Goal: Information Seeking & Learning: Learn about a topic

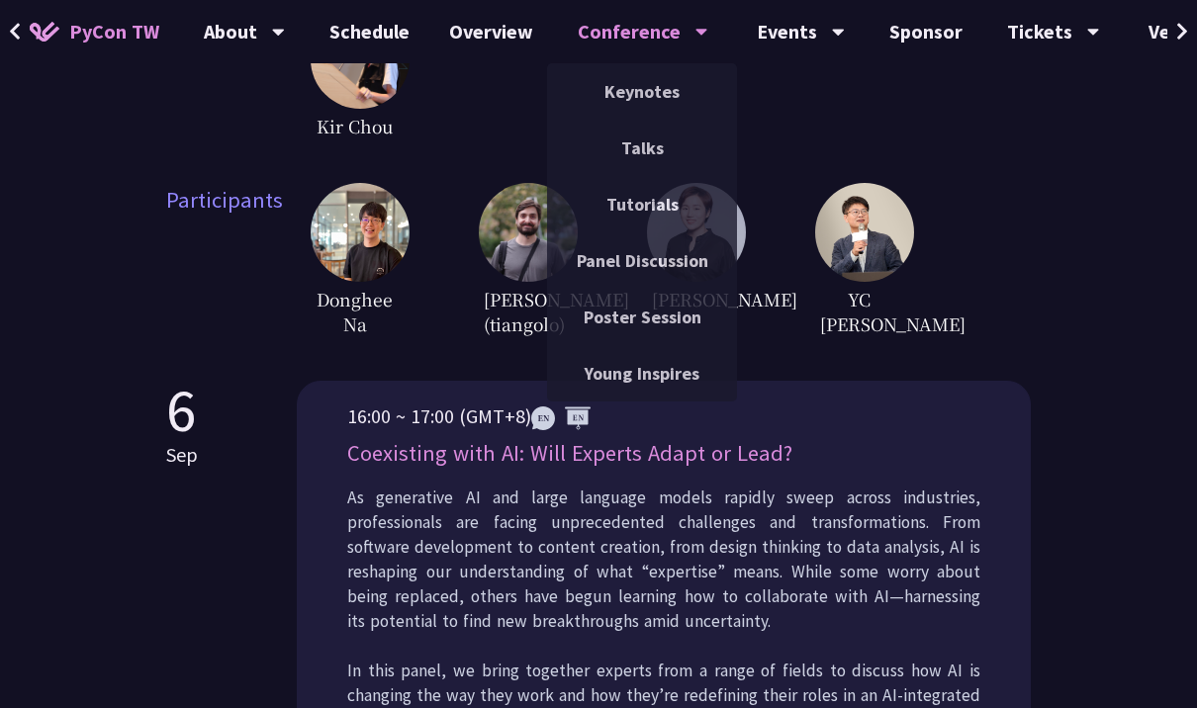
click at [680, 141] on link "Talks" at bounding box center [642, 148] width 190 height 47
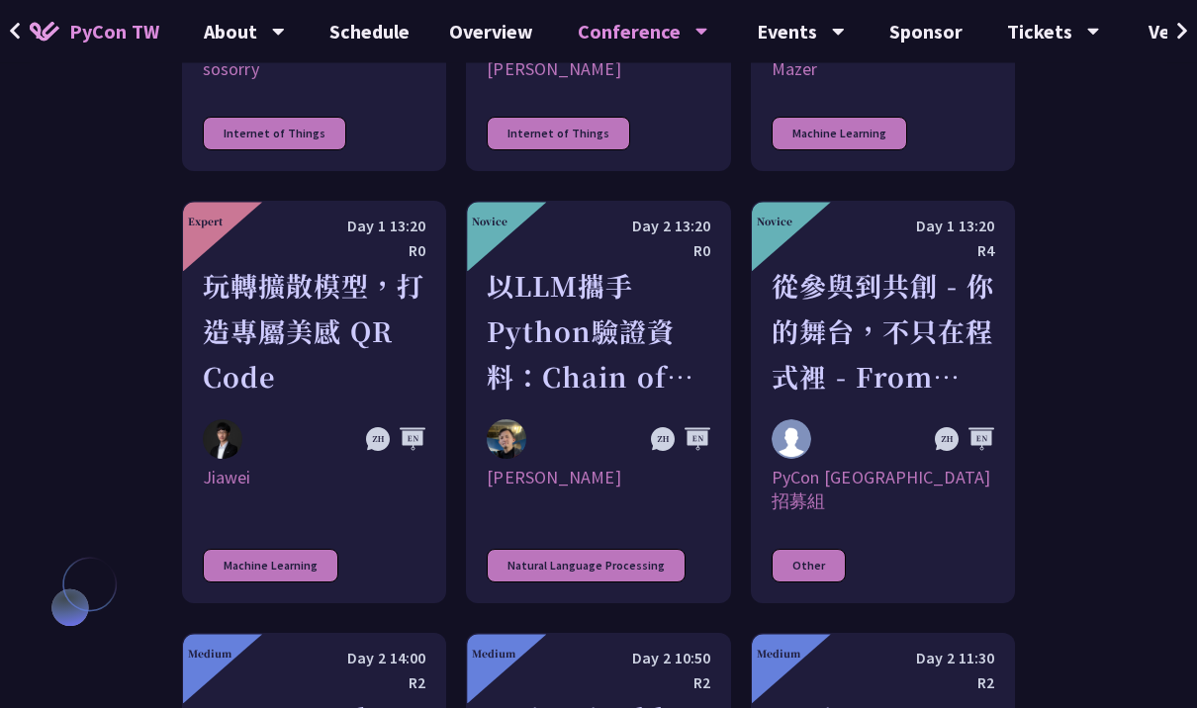
scroll to position [4471, 0]
click at [659, 267] on div "以LLM攜手Python驗證資料：Chain of Verification (CoVe)實務應用" at bounding box center [598, 331] width 223 height 137
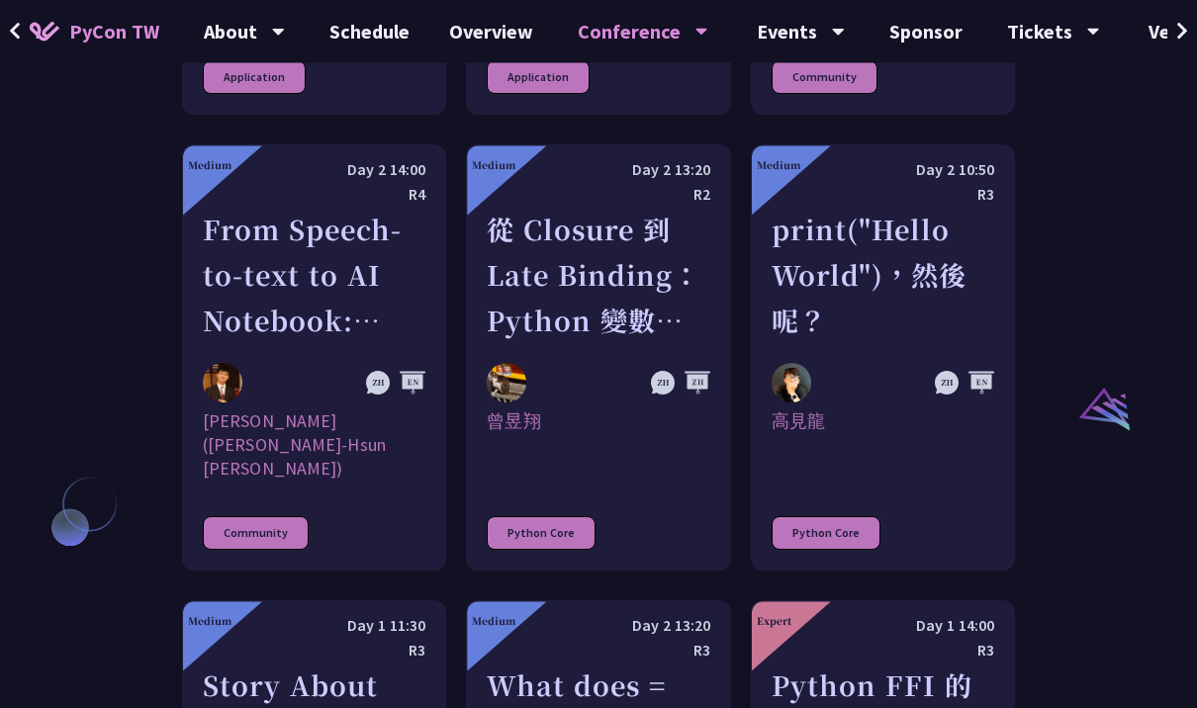
scroll to position [2004, 0]
click at [924, 275] on div "print("Hello World")，然後呢？" at bounding box center [883, 275] width 223 height 137
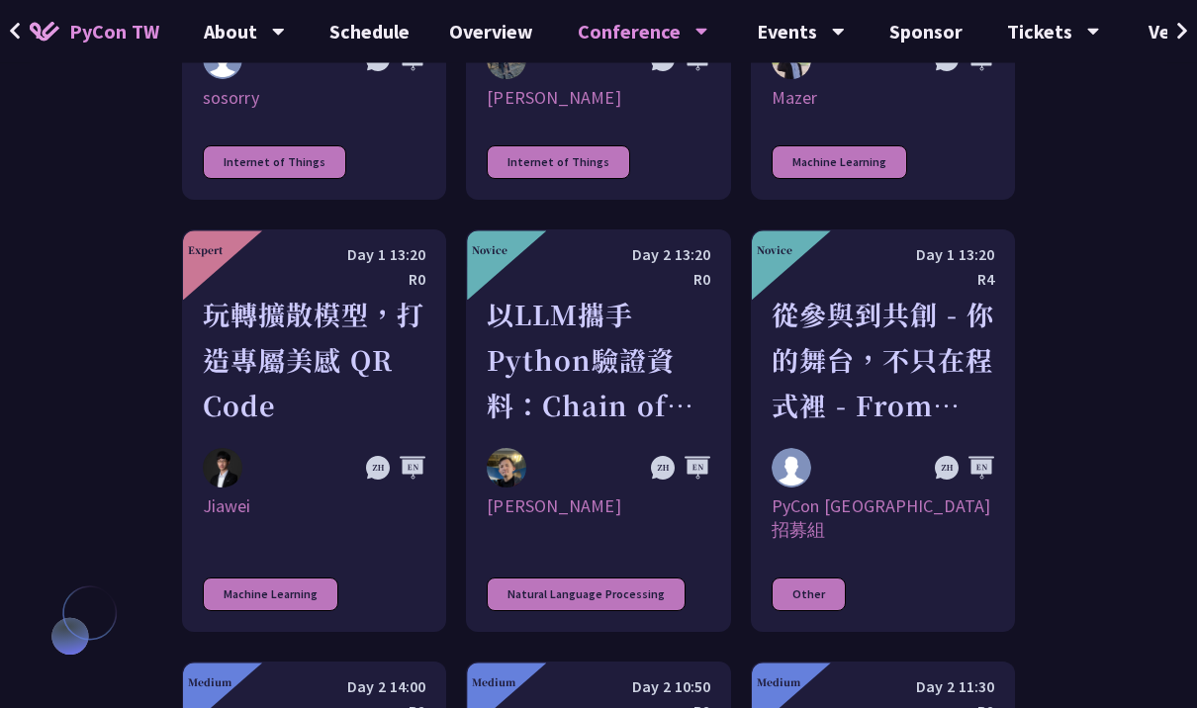
scroll to position [4440, 0]
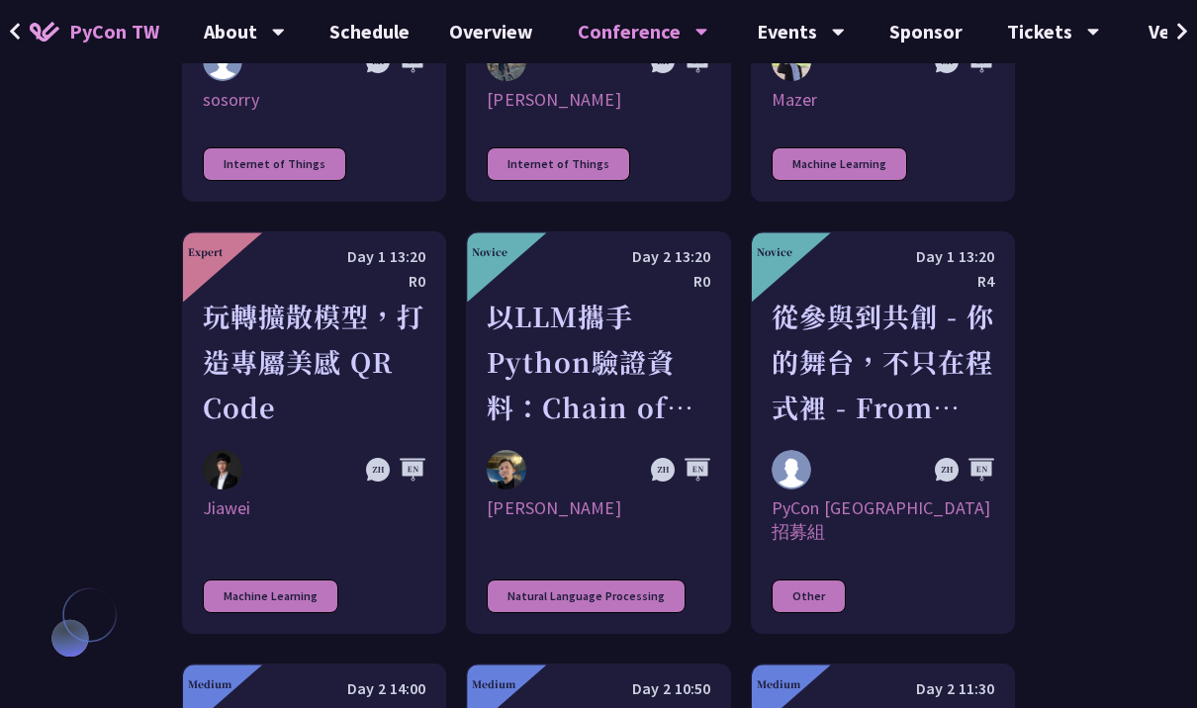
click at [943, 454] on link "Novice Day 1 13:20 R4 從參與到共創 - 你的舞台，不只在程式裡 - From Attendees to Organizers - You…" at bounding box center [883, 433] width 264 height 403
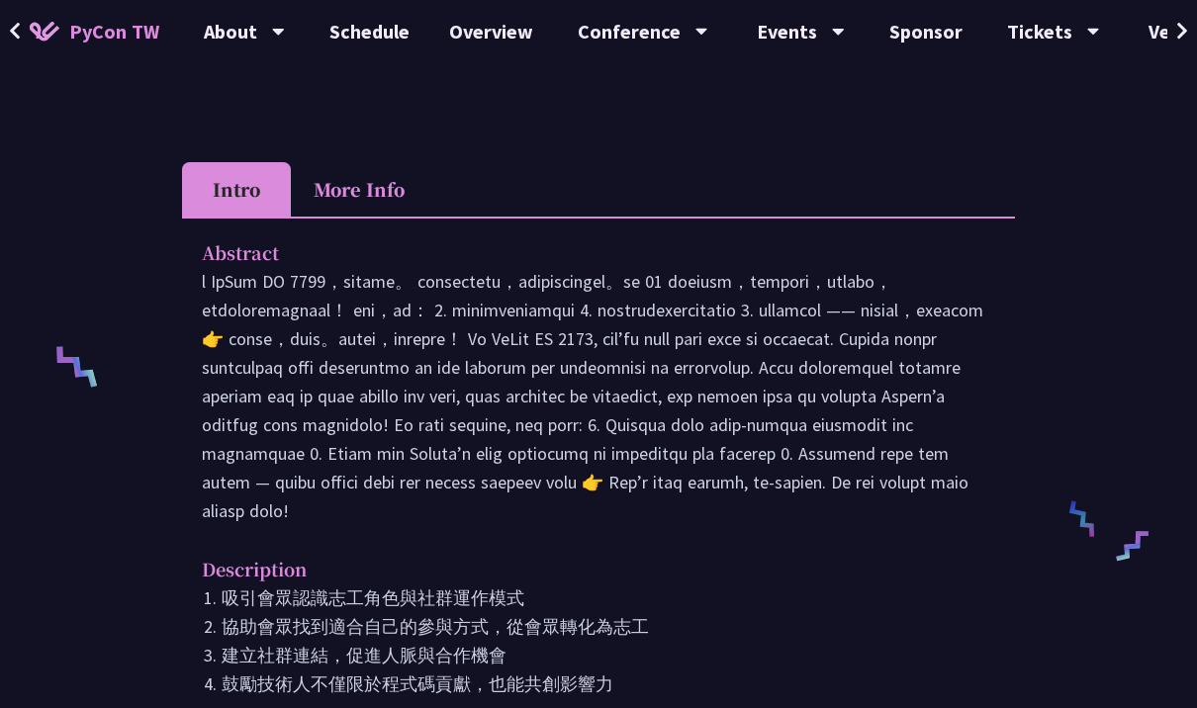
scroll to position [614, 0]
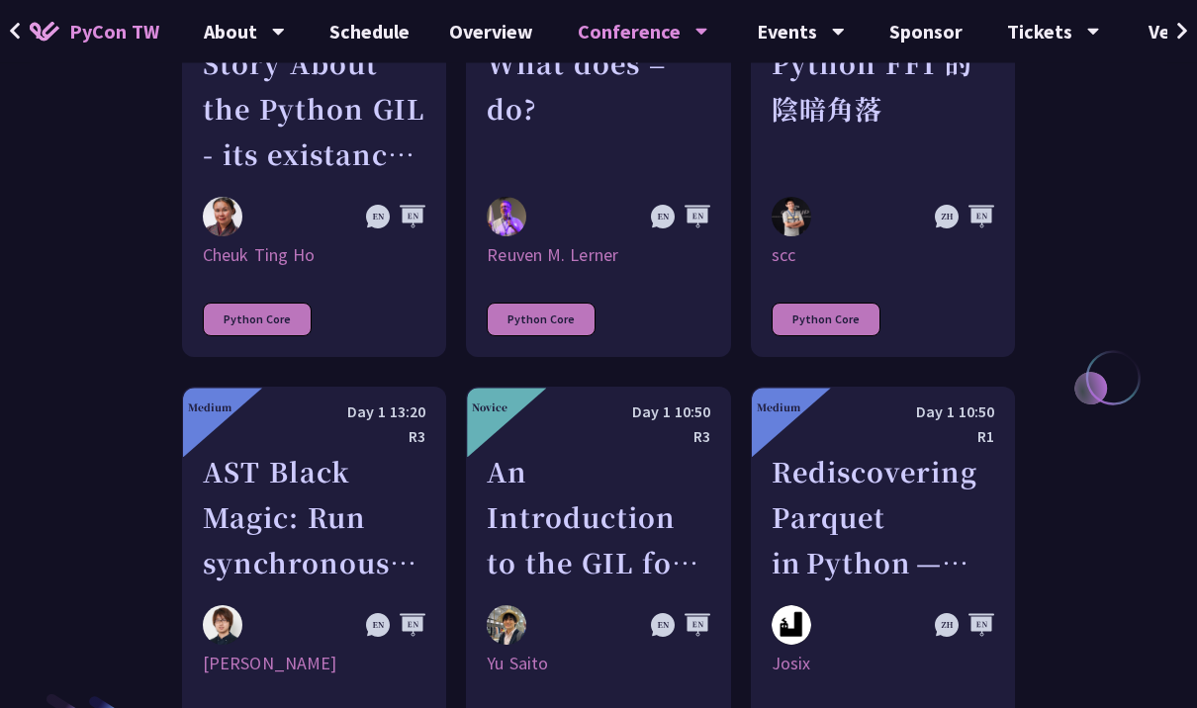
scroll to position [2626, 0]
click at [659, 491] on div "An Introduction to the GIL for Python Beginners: Disabling It in Python 3.13 an…" at bounding box center [598, 517] width 223 height 137
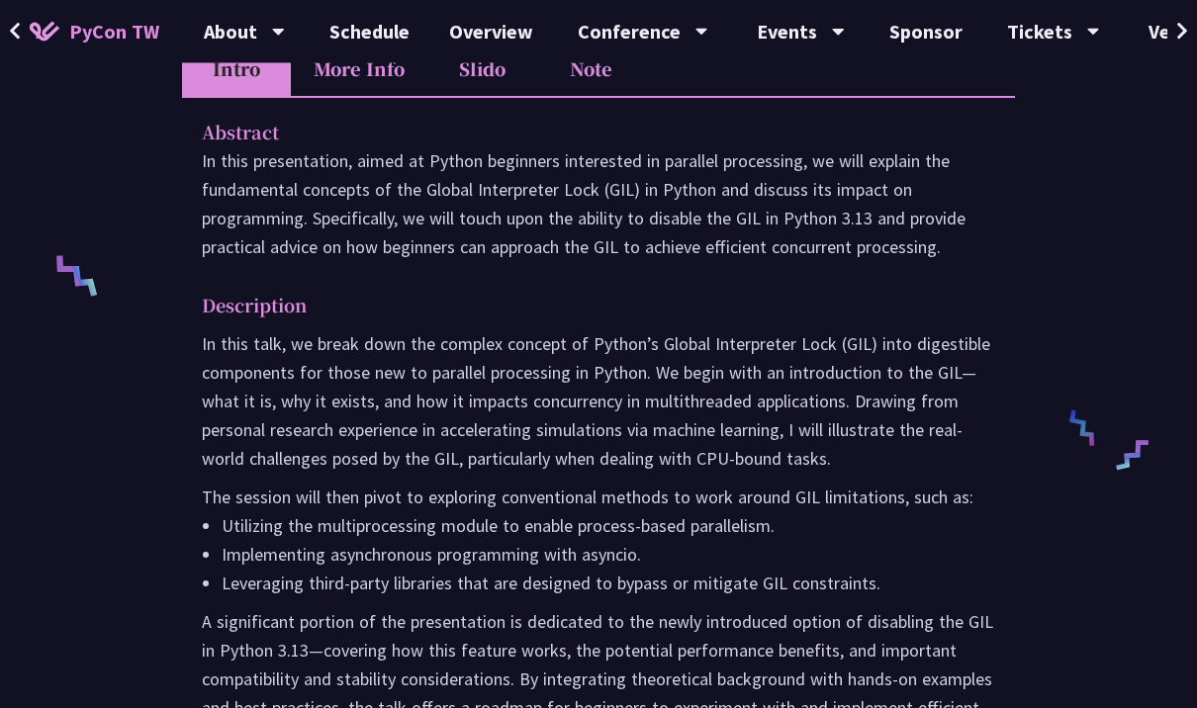
scroll to position [518, 0]
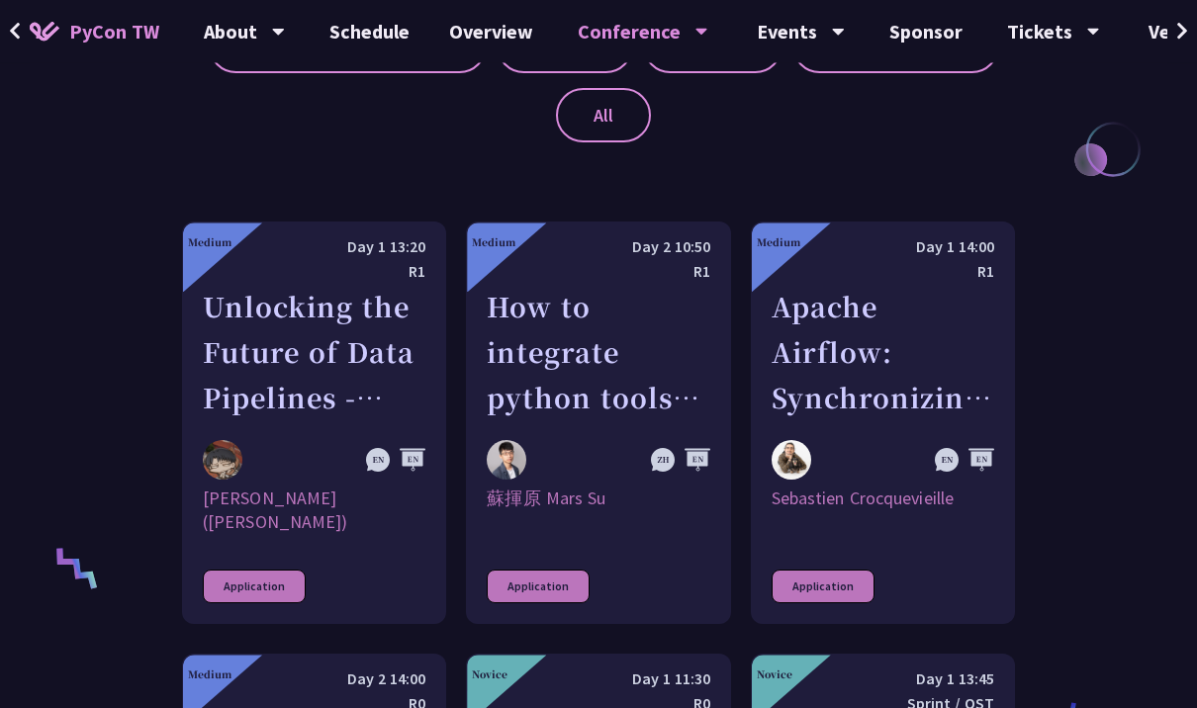
scroll to position [1124, 0]
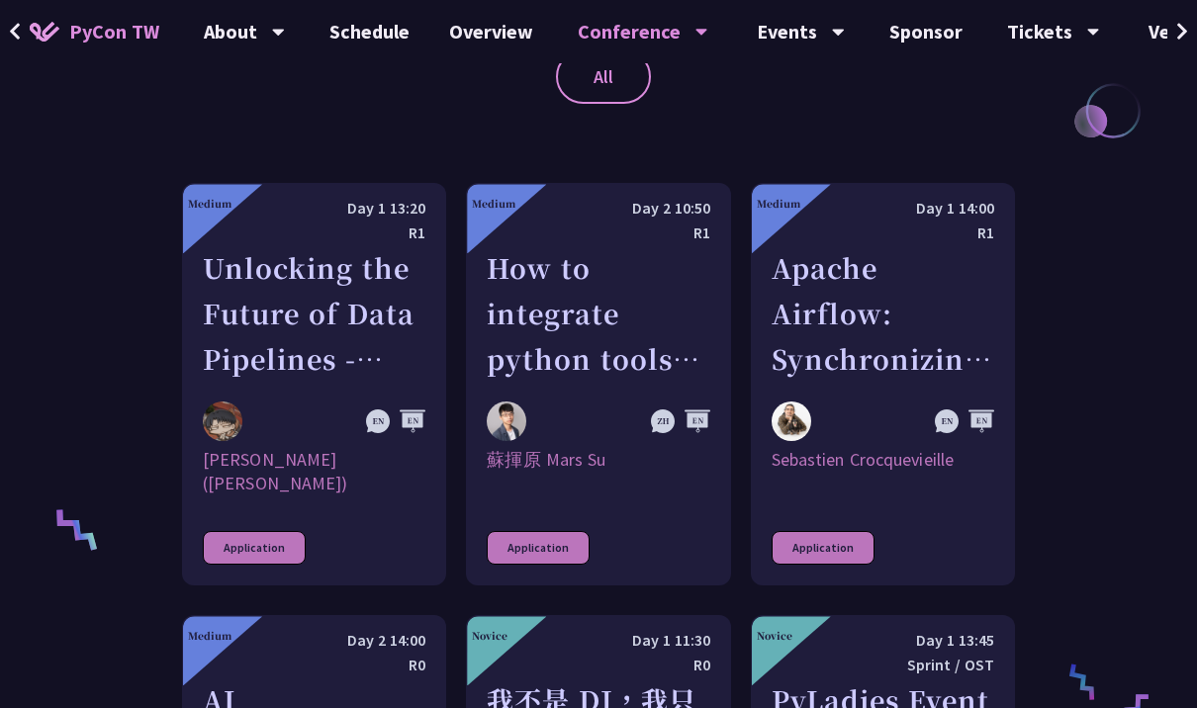
click at [232, 308] on div "Unlocking the Future of Data Pipelines - Apache Airflow 3" at bounding box center [314, 313] width 223 height 137
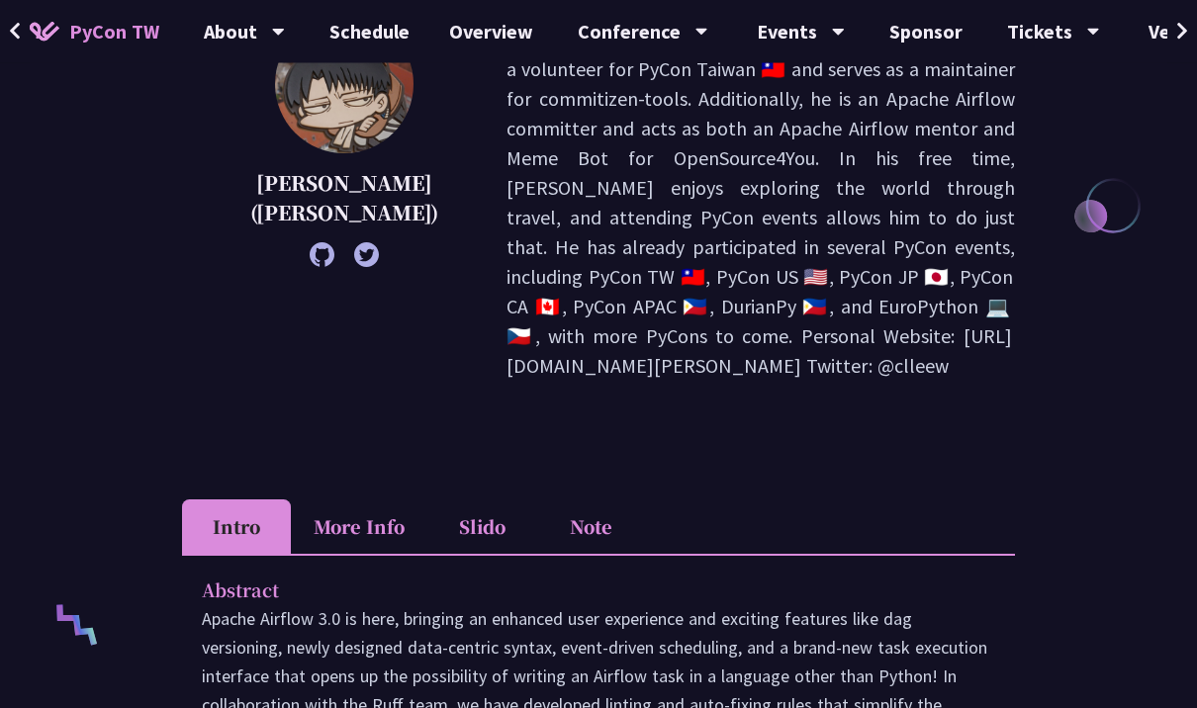
scroll to position [638, 0]
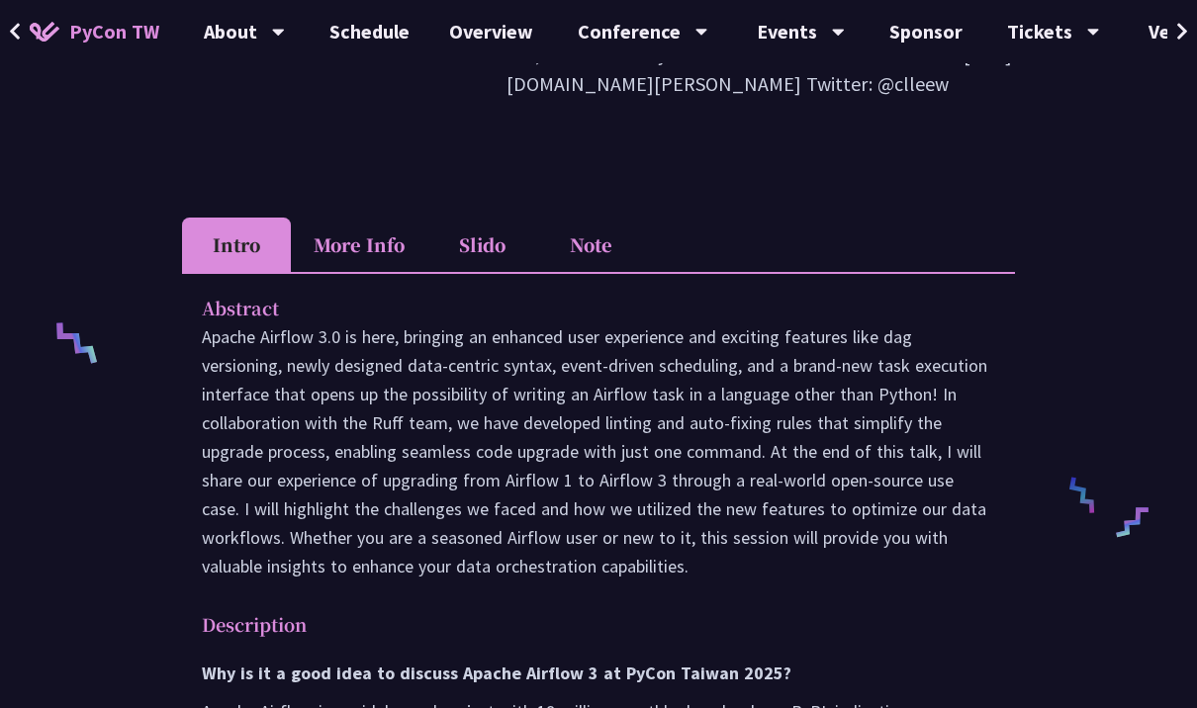
click at [359, 218] on li "More Info" at bounding box center [359, 245] width 137 height 54
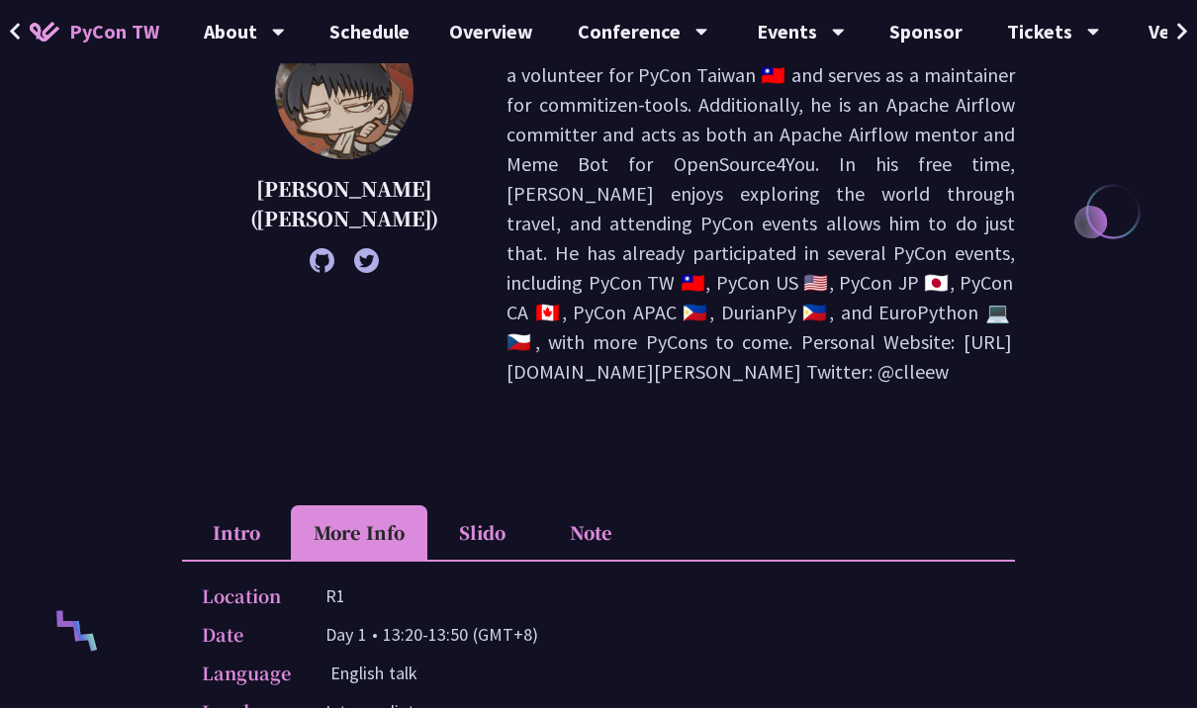
scroll to position [291, 0]
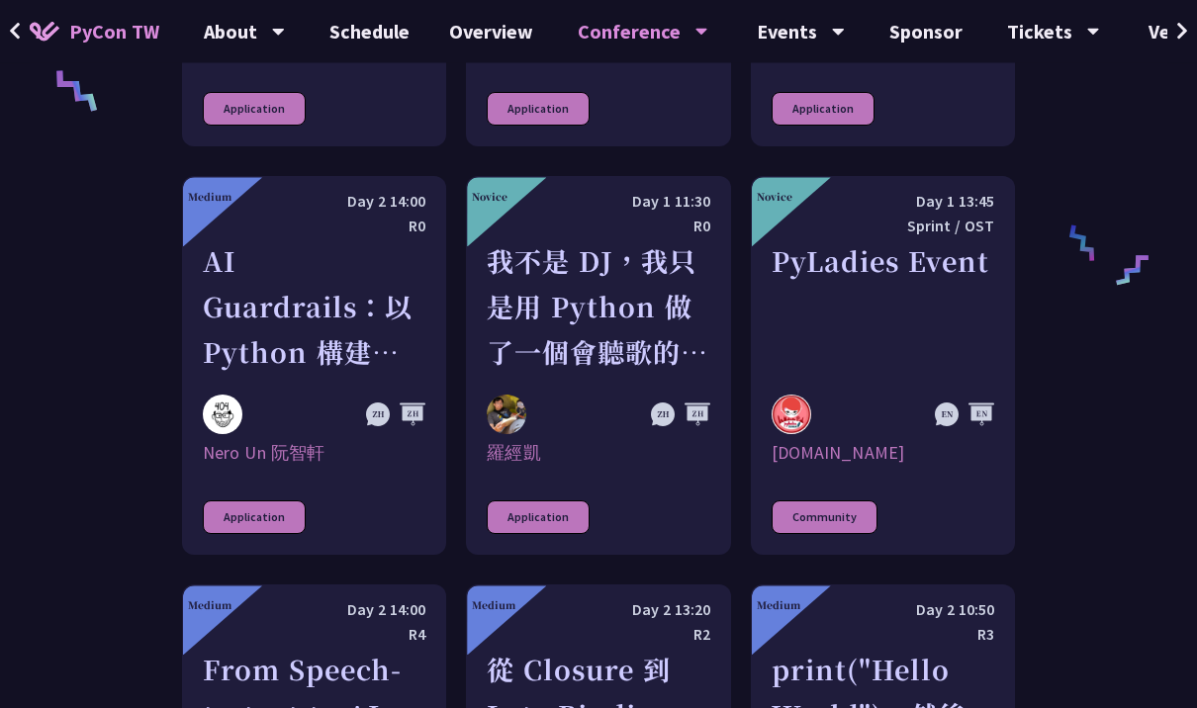
scroll to position [1563, 0]
click at [363, 348] on div "AI Guardrails：以 Python 構建企業級 LLM 安全防護策略" at bounding box center [314, 306] width 223 height 137
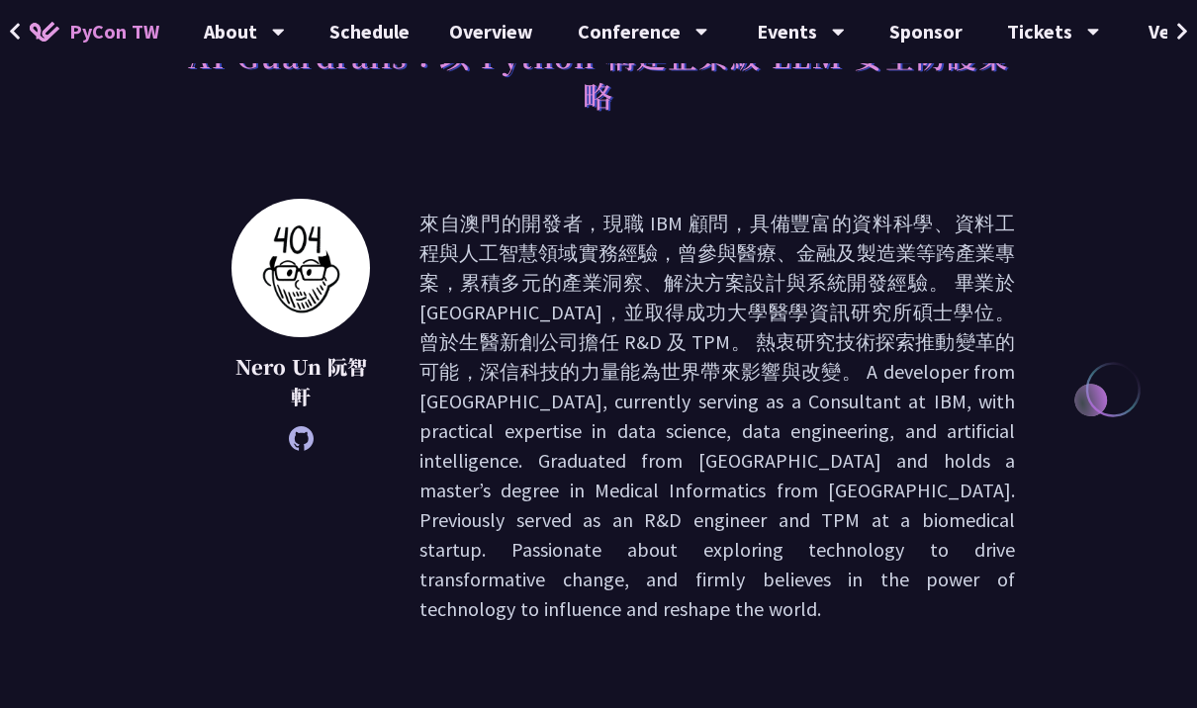
scroll to position [171, 0]
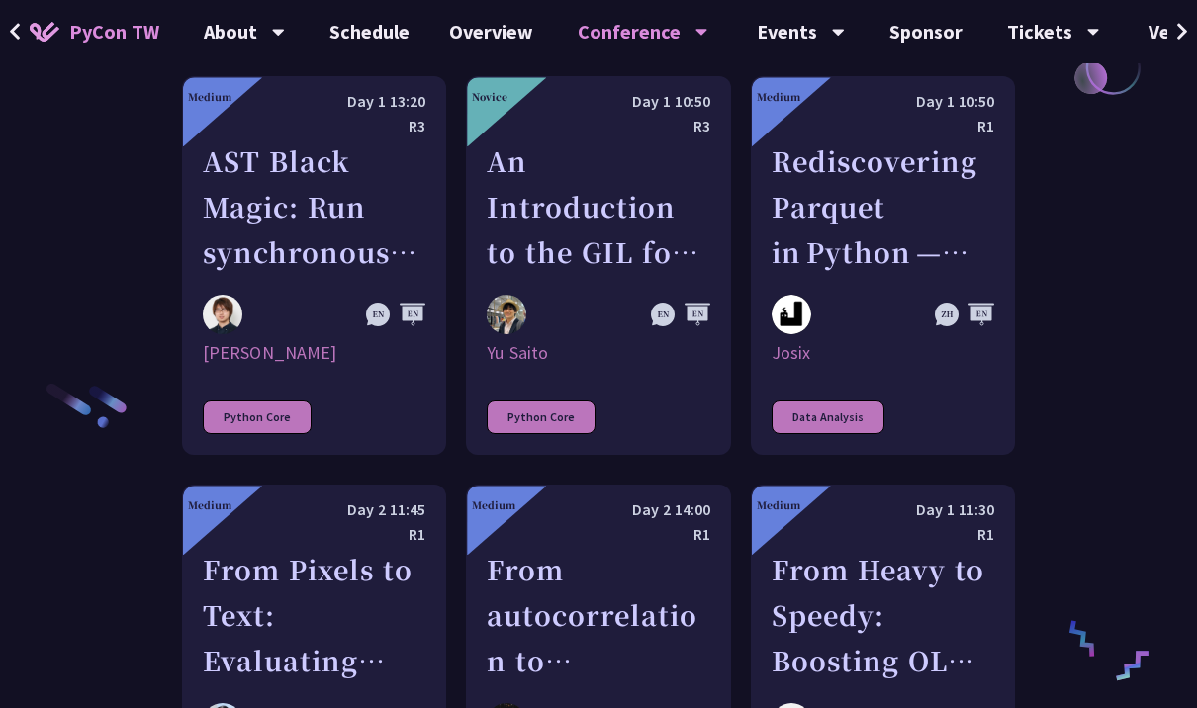
scroll to position [2871, 0]
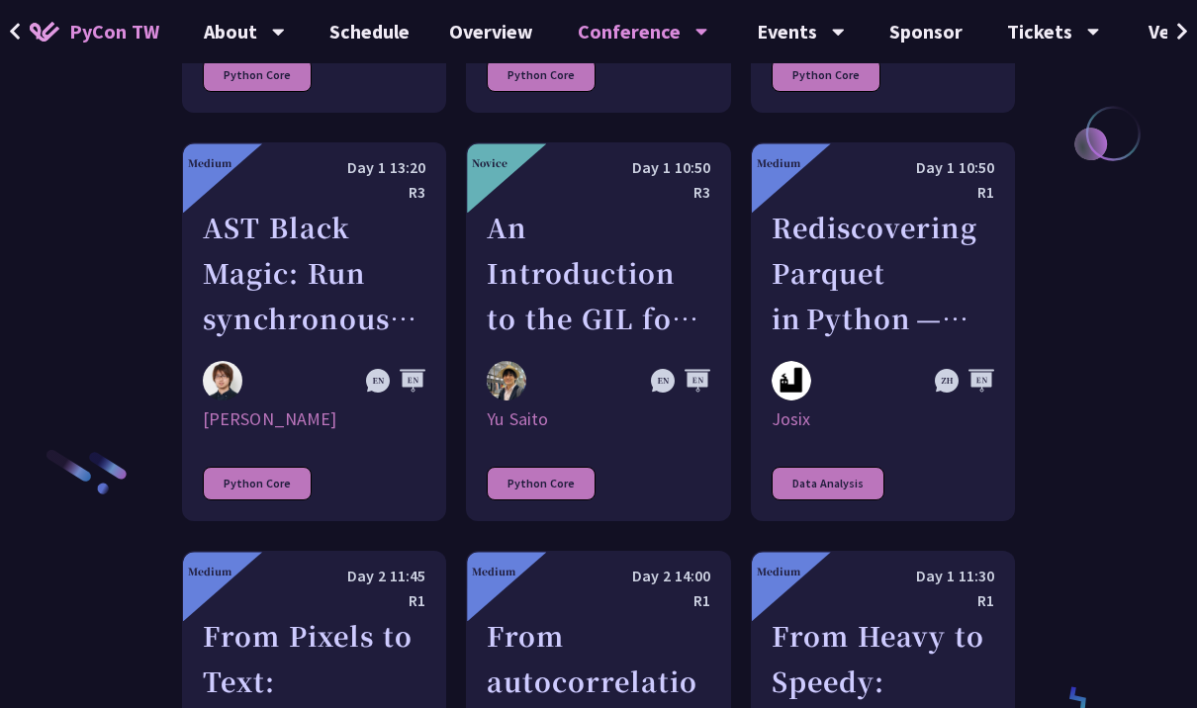
click at [366, 282] on link "Medium Day 1 13:20 R3 AST Black Magic: Run synchronous Python code on asynchron…" at bounding box center [314, 331] width 264 height 379
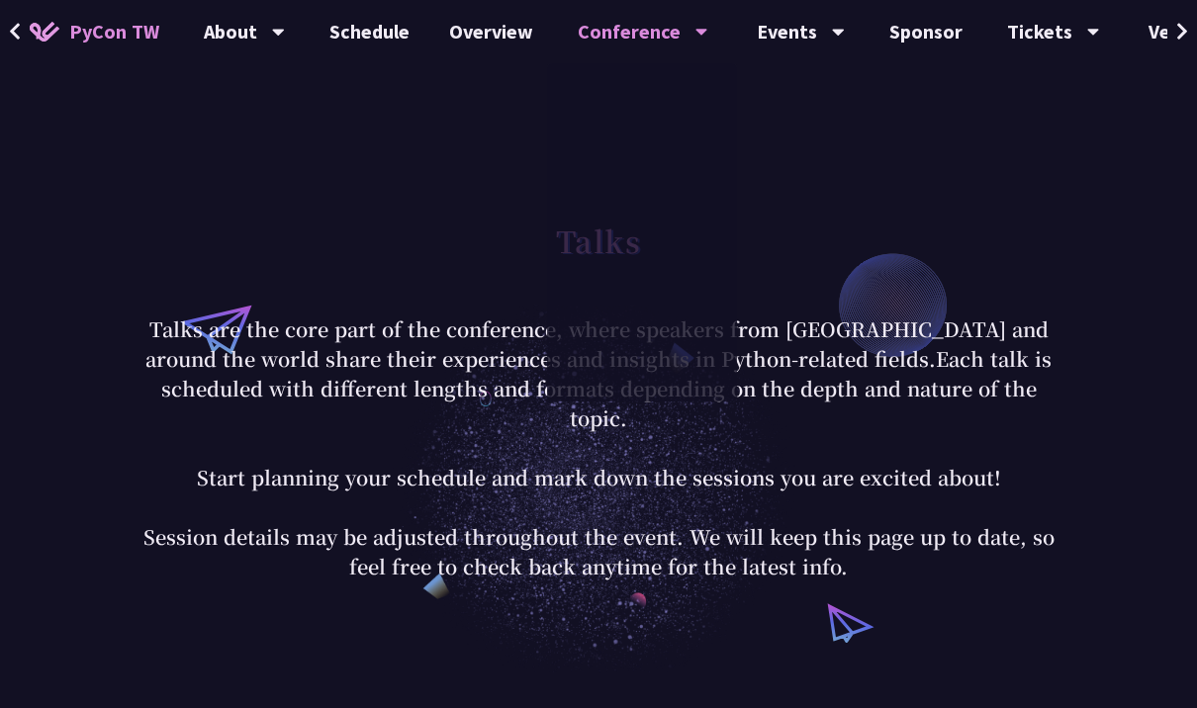
click at [498, 37] on link "Overview" at bounding box center [491, 31] width 124 height 63
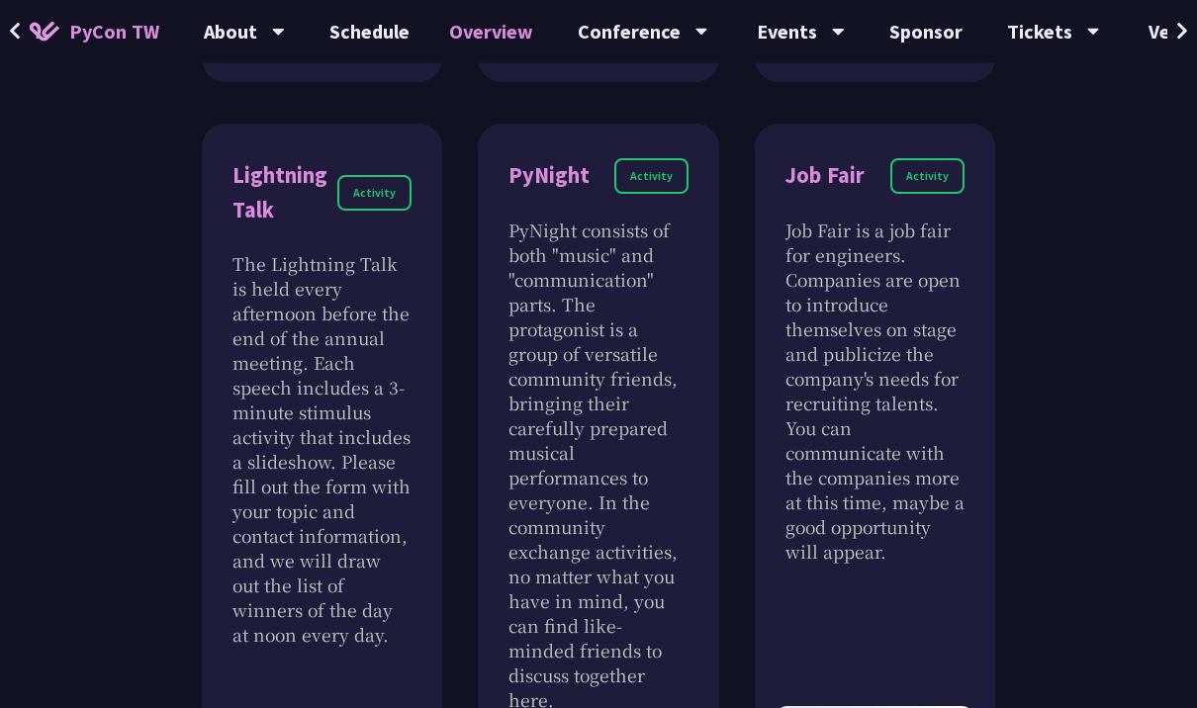
scroll to position [1996, 0]
click at [638, 368] on p "PyNight consists of both "music" and "communication" parts. The protagonist is …" at bounding box center [598, 466] width 179 height 495
click at [638, 388] on p "PyNight consists of both "music" and "communication" parts. The protagonist is …" at bounding box center [598, 466] width 179 height 495
click at [680, 429] on p "PyNight consists of both "music" and "communication" parts. The protagonist is …" at bounding box center [598, 466] width 179 height 495
click at [679, 312] on p "PyNight consists of both "music" and "communication" parts. The protagonist is …" at bounding box center [598, 466] width 179 height 495
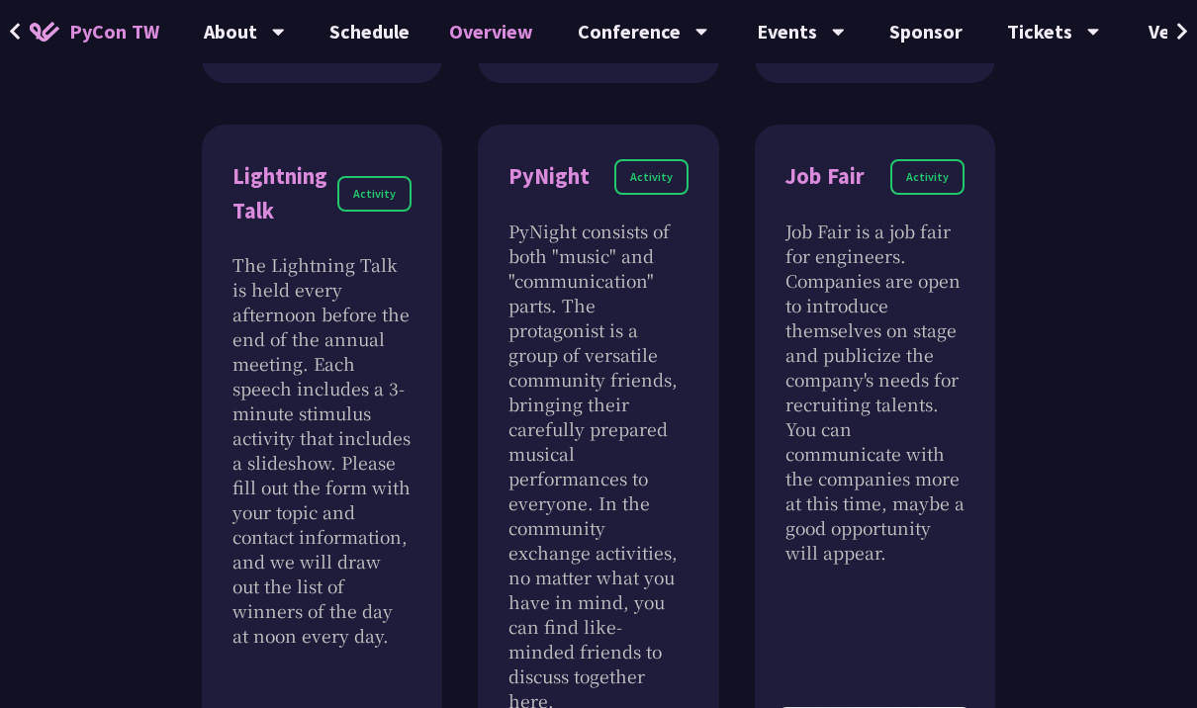
click at [646, 386] on p "PyNight consists of both "music" and "communication" parts. The protagonist is …" at bounding box center [598, 466] width 179 height 495
click at [645, 385] on p "PyNight consists of both "music" and "communication" parts. The protagonist is …" at bounding box center [598, 466] width 179 height 495
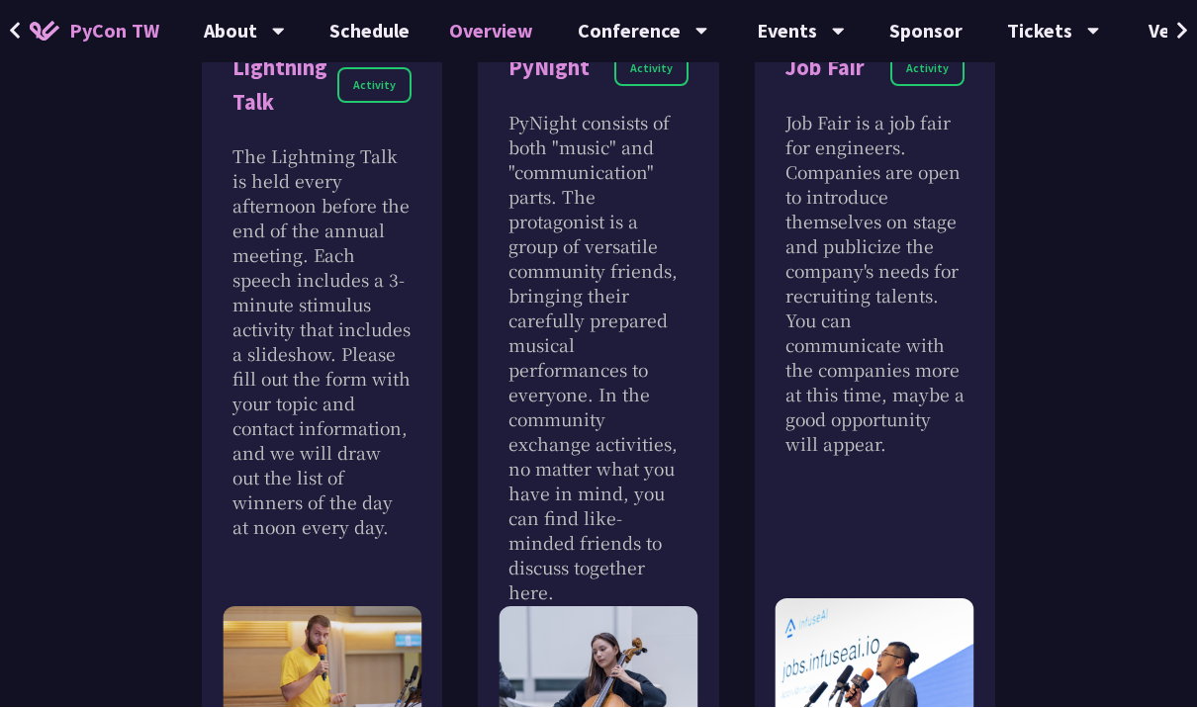
click at [658, 314] on p "PyNight consists of both "music" and "communication" parts. The protagonist is …" at bounding box center [598, 358] width 179 height 495
click at [658, 313] on p "PyNight consists of both "music" and "communication" parts. The protagonist is …" at bounding box center [598, 358] width 179 height 495
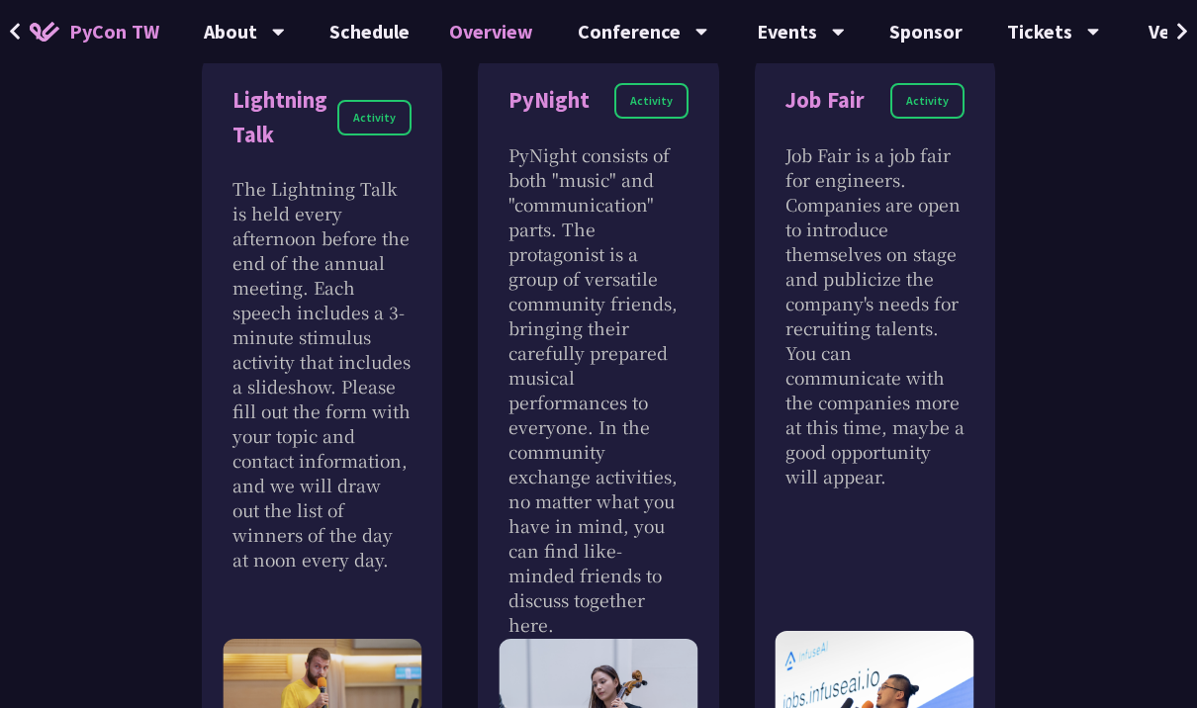
scroll to position [1854, 0]
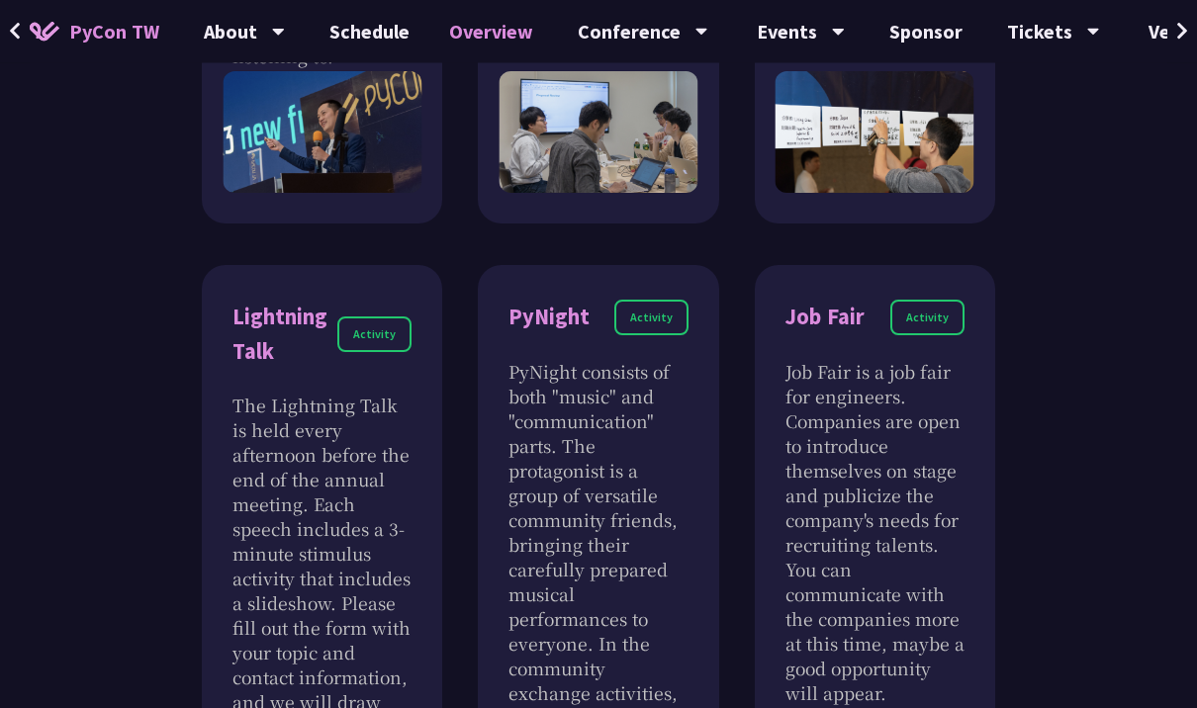
click at [645, 283] on div "PyNight Activity PyNight consists of both "music" and "communication" parts. Th…" at bounding box center [598, 638] width 240 height 744
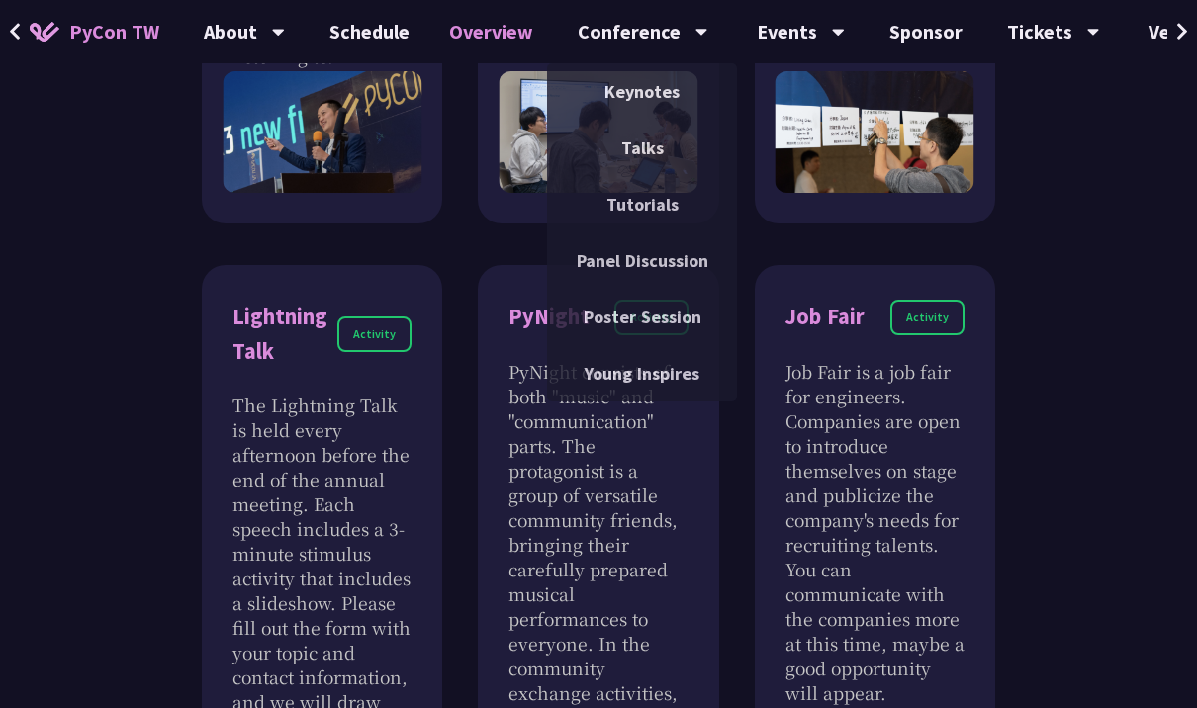
click at [493, 22] on link "Overview" at bounding box center [491, 31] width 124 height 63
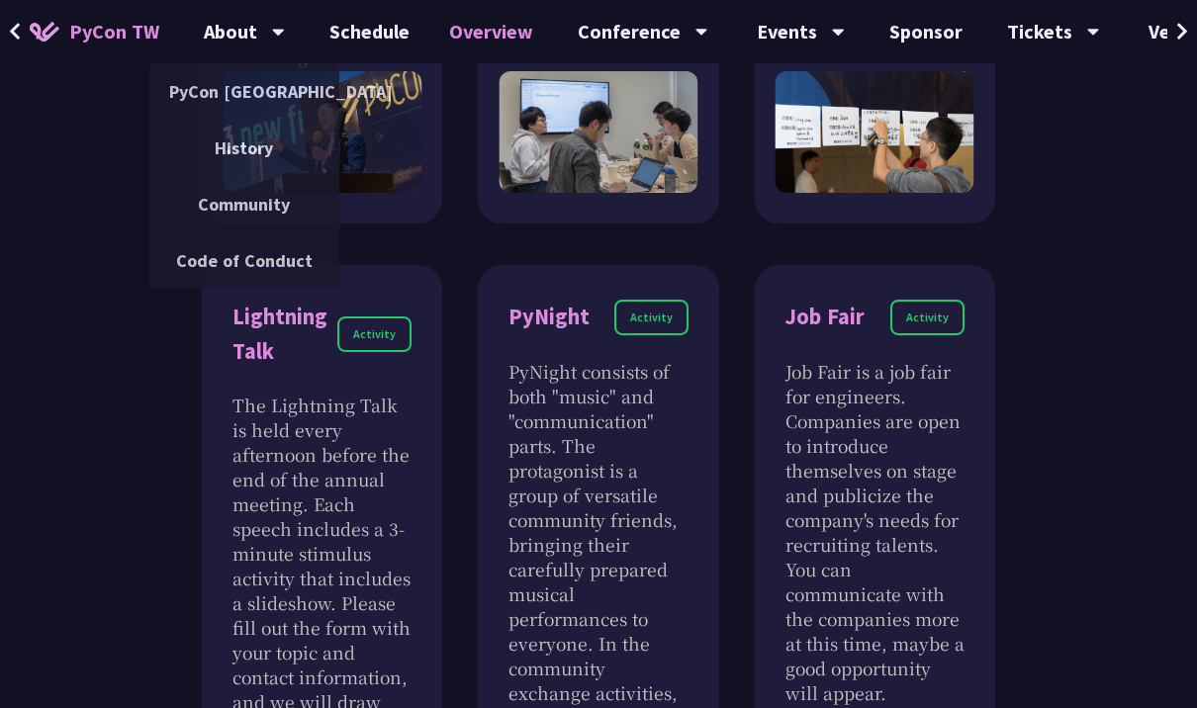
click at [495, 59] on link "Overview" at bounding box center [491, 31] width 124 height 63
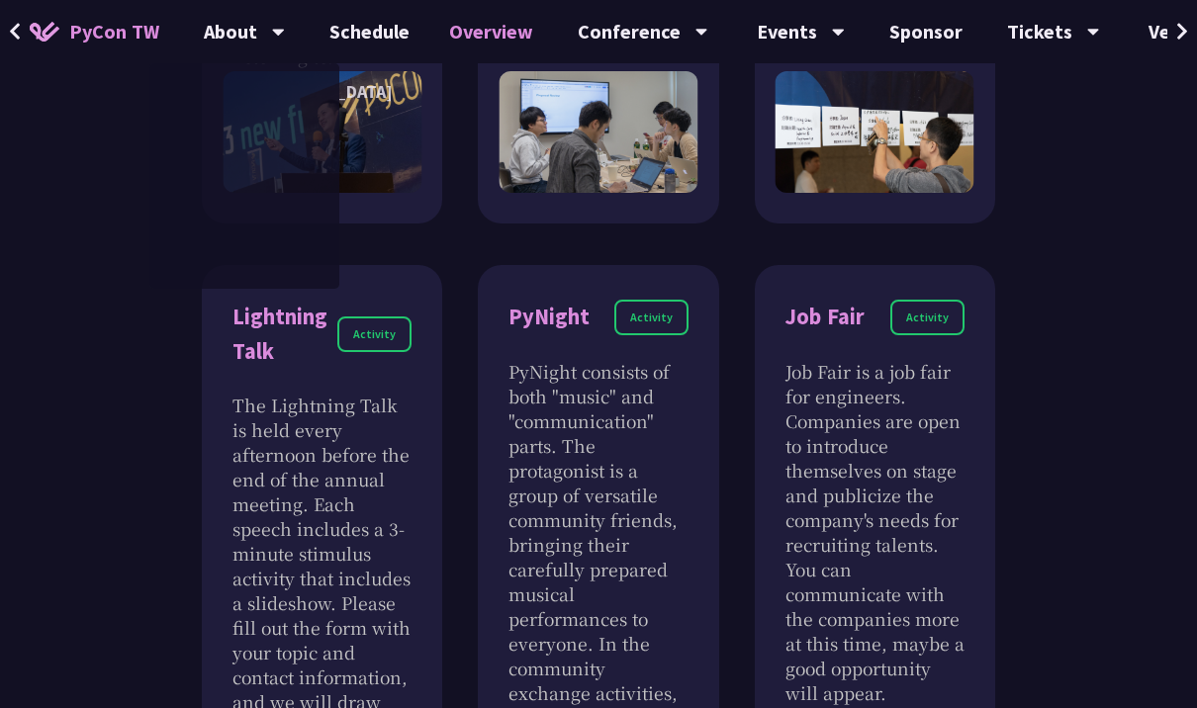
click at [507, 33] on link "Overview" at bounding box center [491, 31] width 124 height 63
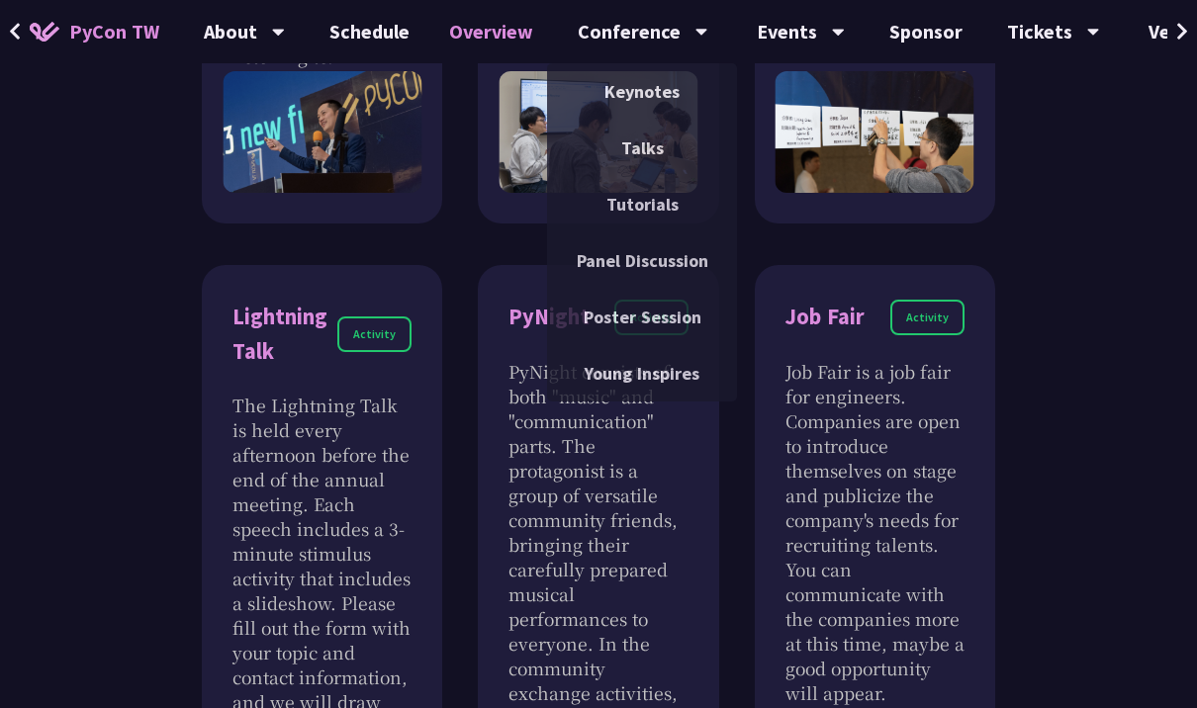
click at [655, 148] on link "Talks" at bounding box center [642, 148] width 190 height 47
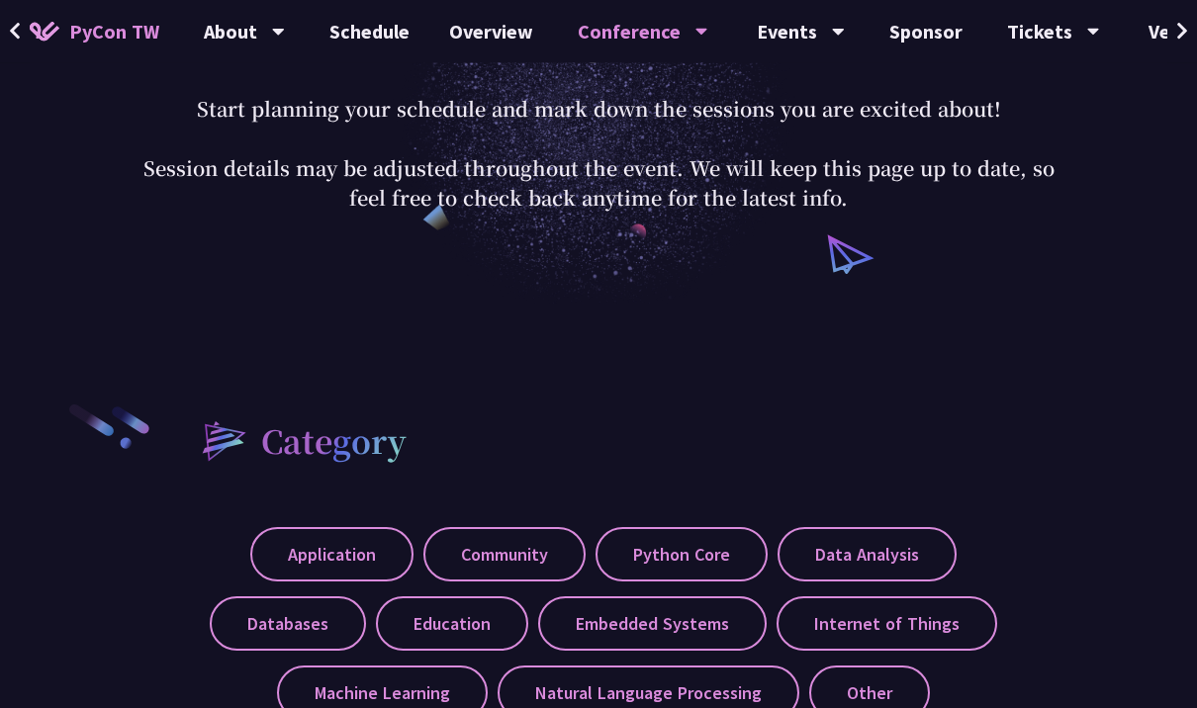
scroll to position [333, 0]
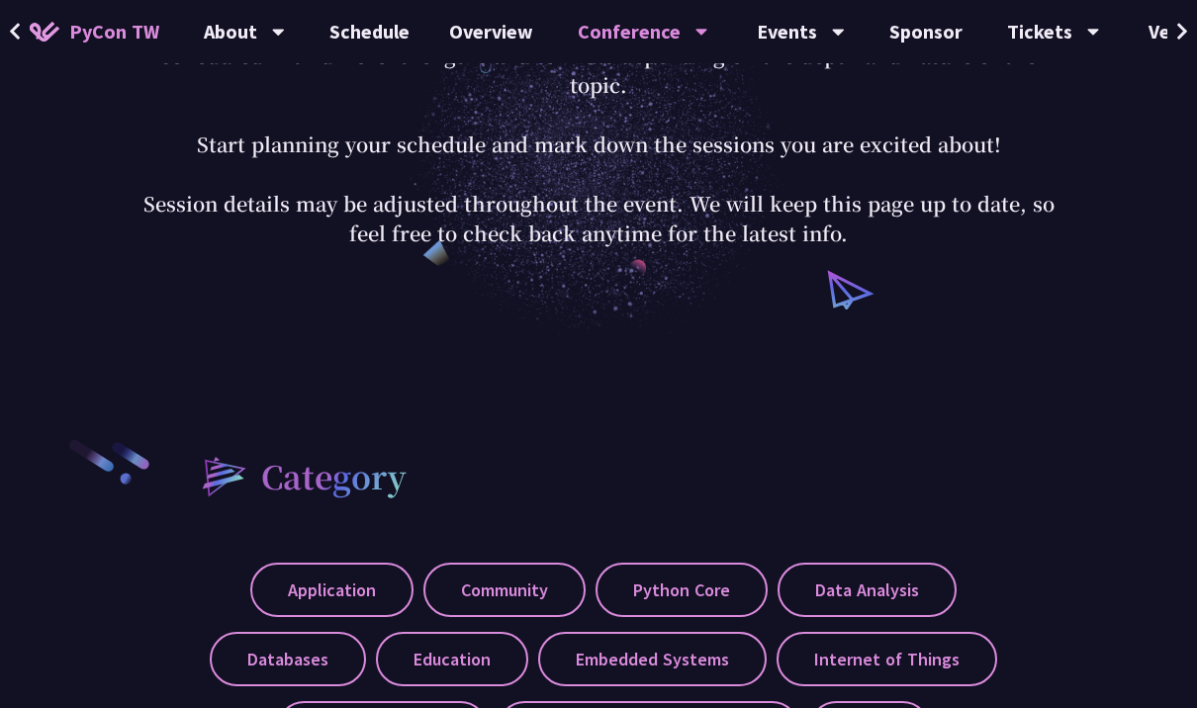
click at [675, 38] on div "Conference" at bounding box center [643, 31] width 131 height 63
click at [674, 25] on div "Conference" at bounding box center [643, 31] width 131 height 63
click at [670, 42] on div "Conference" at bounding box center [643, 31] width 131 height 63
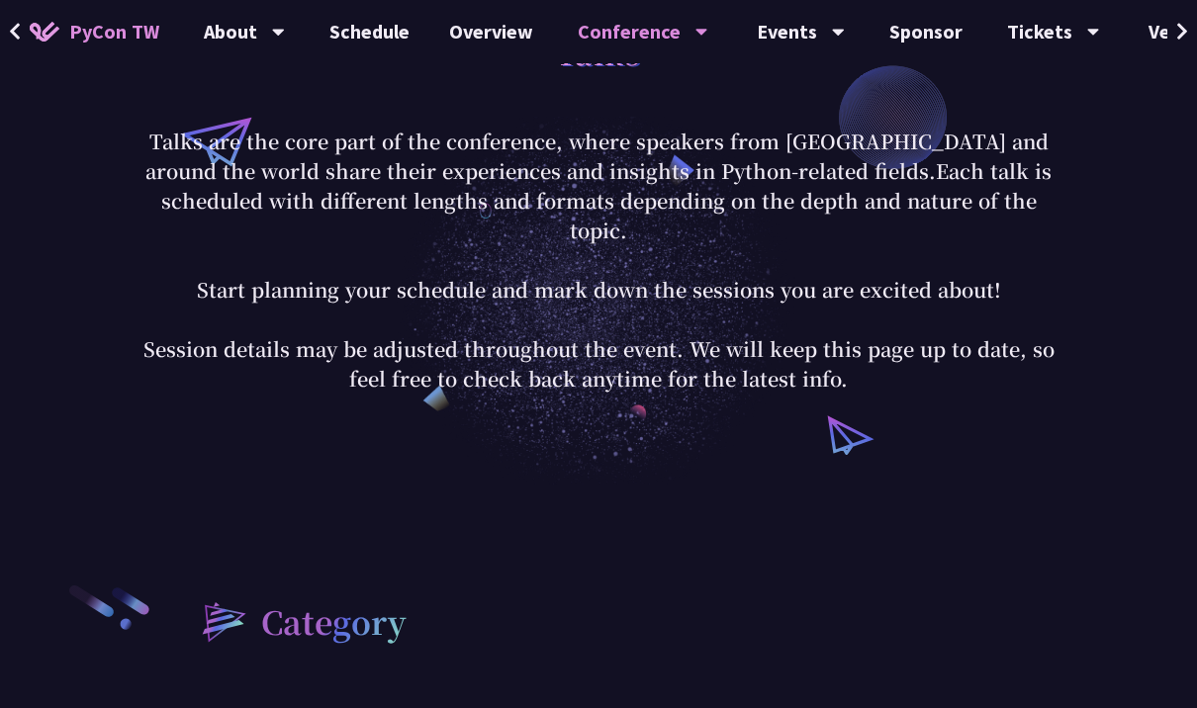
scroll to position [0, 0]
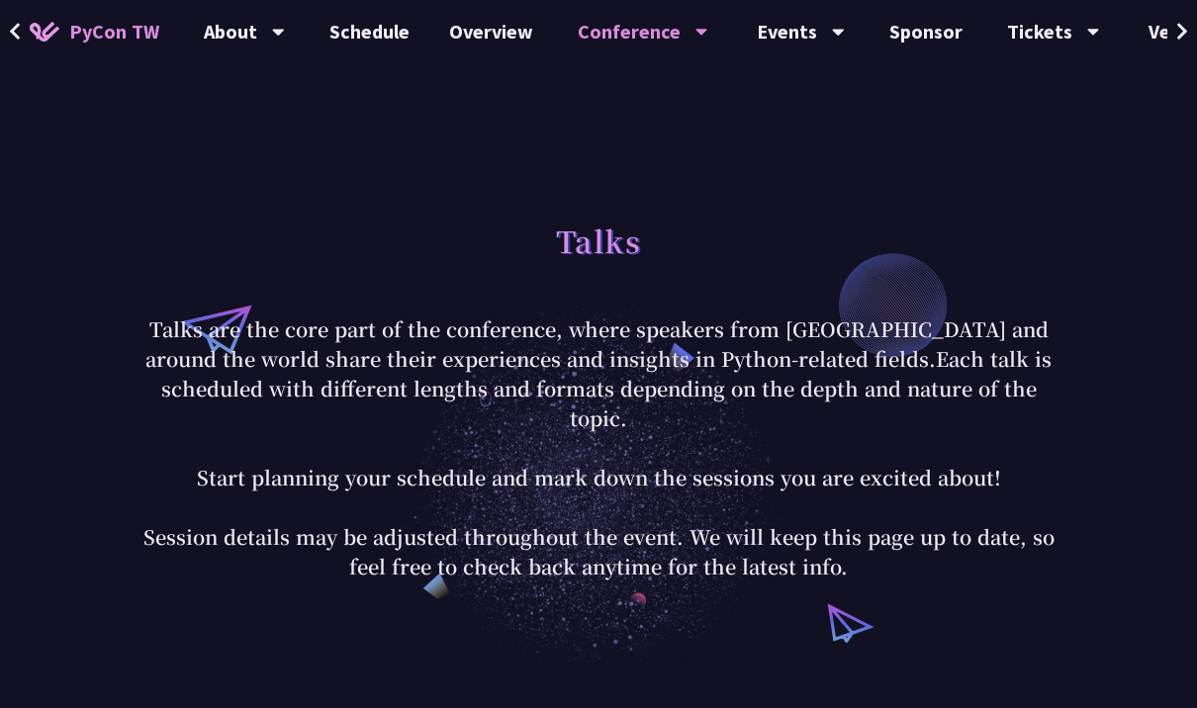
click at [685, 37] on div "Conference" at bounding box center [643, 31] width 131 height 63
click at [685, 36] on div "Conference" at bounding box center [643, 31] width 131 height 63
click at [677, 28] on div "Conference" at bounding box center [643, 31] width 131 height 63
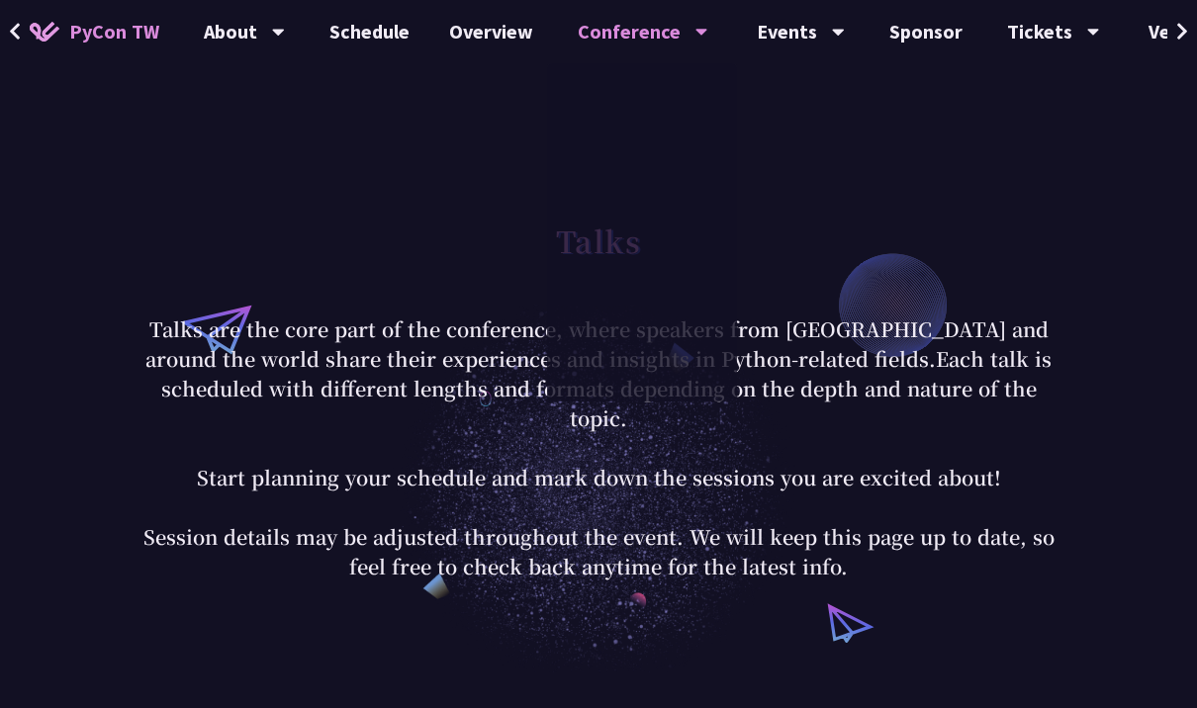
click at [490, 32] on link "Overview" at bounding box center [491, 31] width 124 height 63
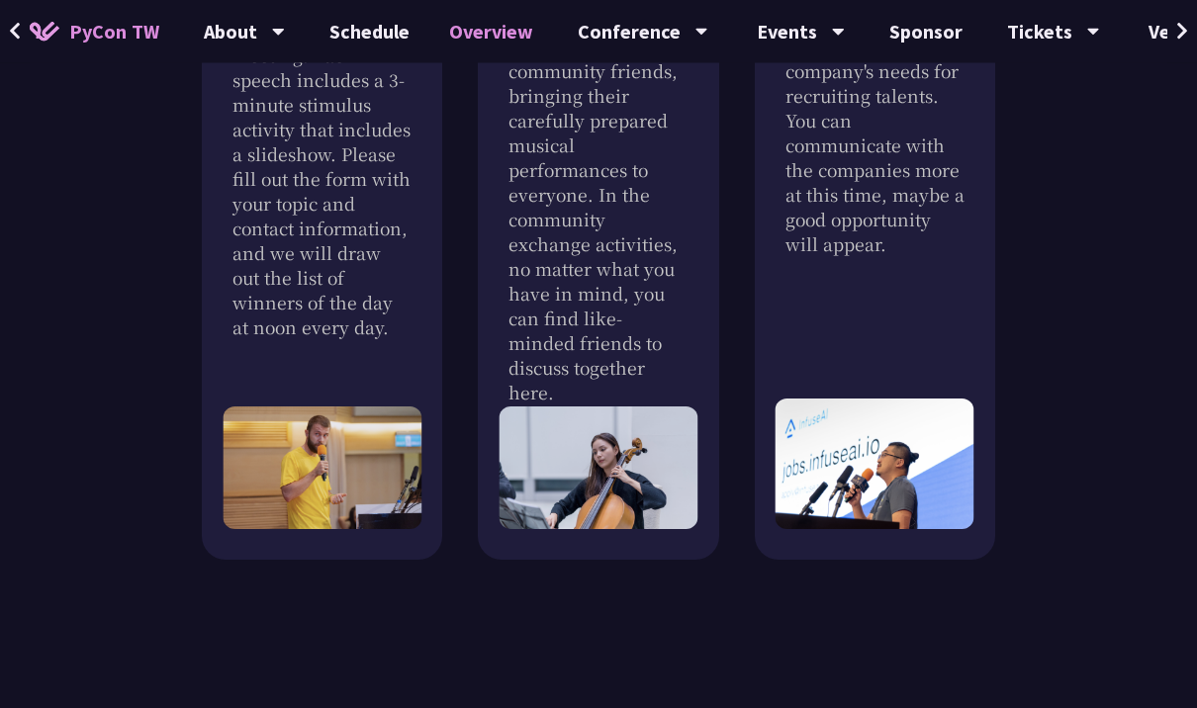
scroll to position [2263, 0]
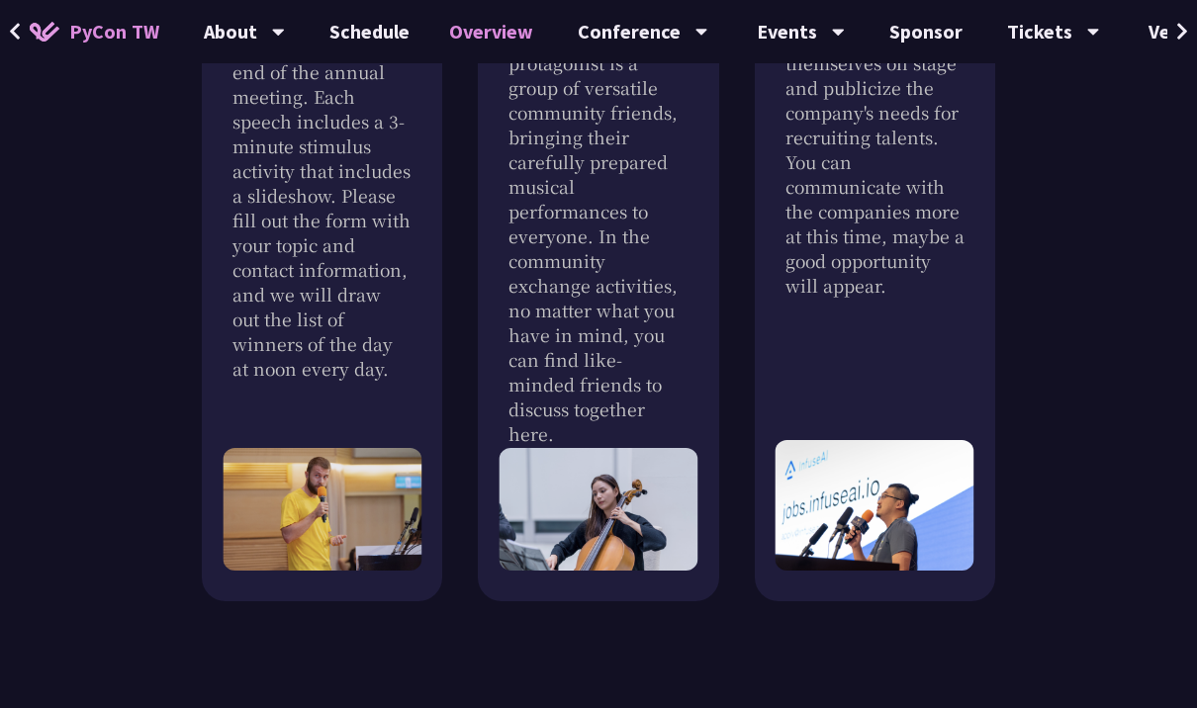
click at [640, 275] on p "PyNight consists of both "music" and "communication" parts. The protagonist is …" at bounding box center [598, 199] width 179 height 495
click at [639, 274] on p "PyNight consists of both "music" and "communication" parts. The protagonist is …" at bounding box center [598, 199] width 179 height 495
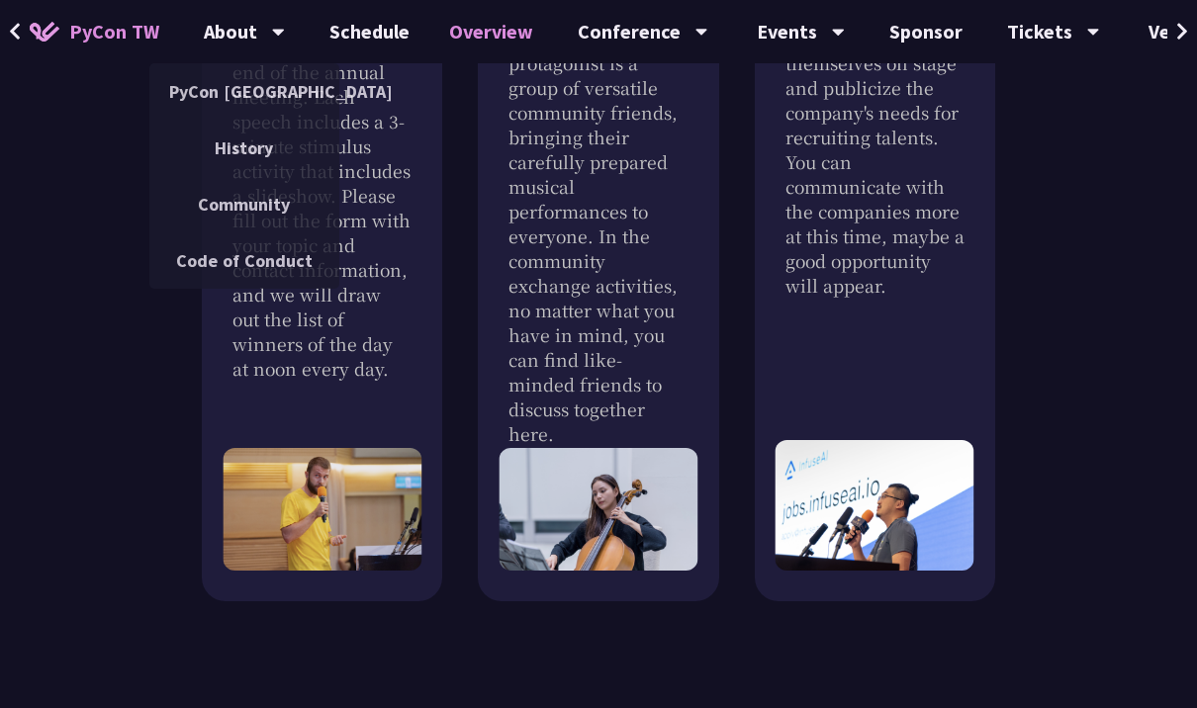
click at [277, 85] on link "PyCon [GEOGRAPHIC_DATA]" at bounding box center [244, 91] width 190 height 47
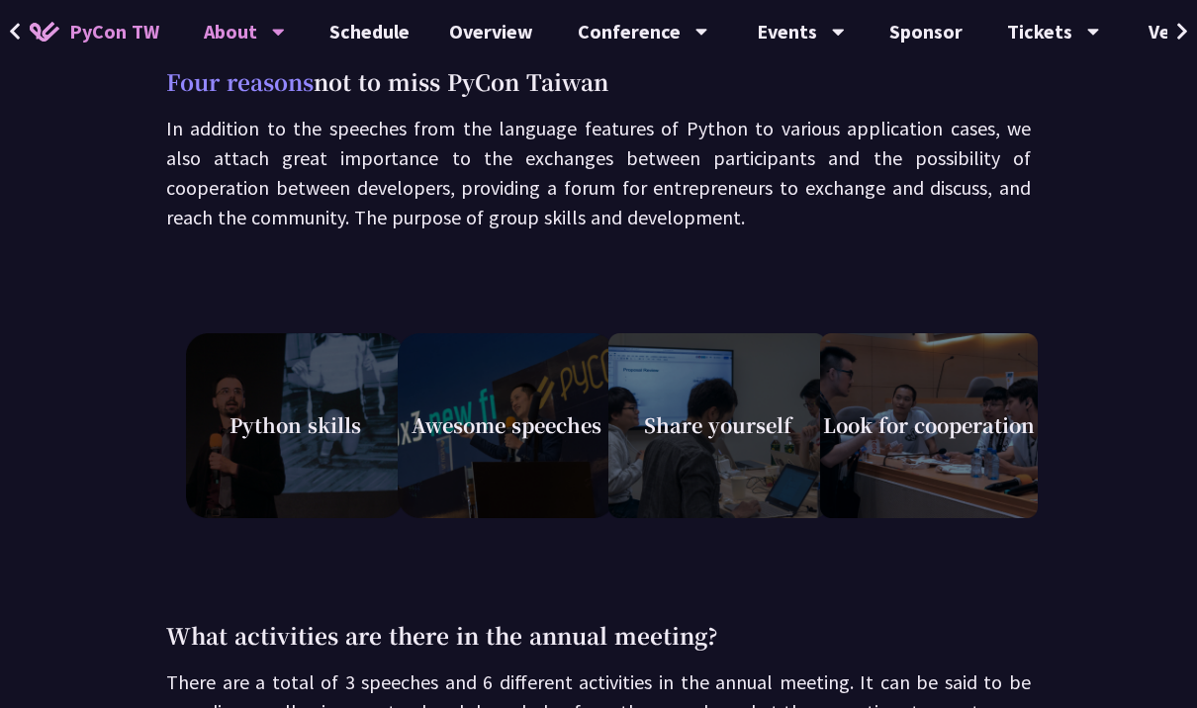
scroll to position [594, 0]
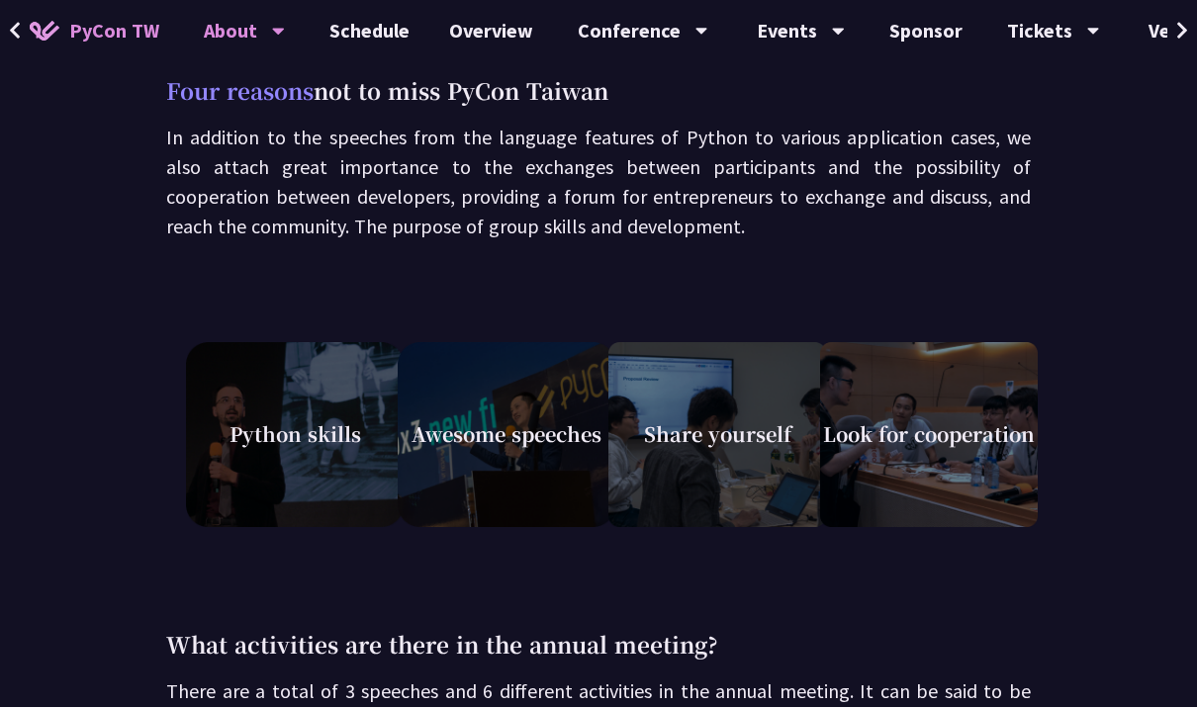
click at [356, 48] on link "Schedule" at bounding box center [370, 31] width 120 height 63
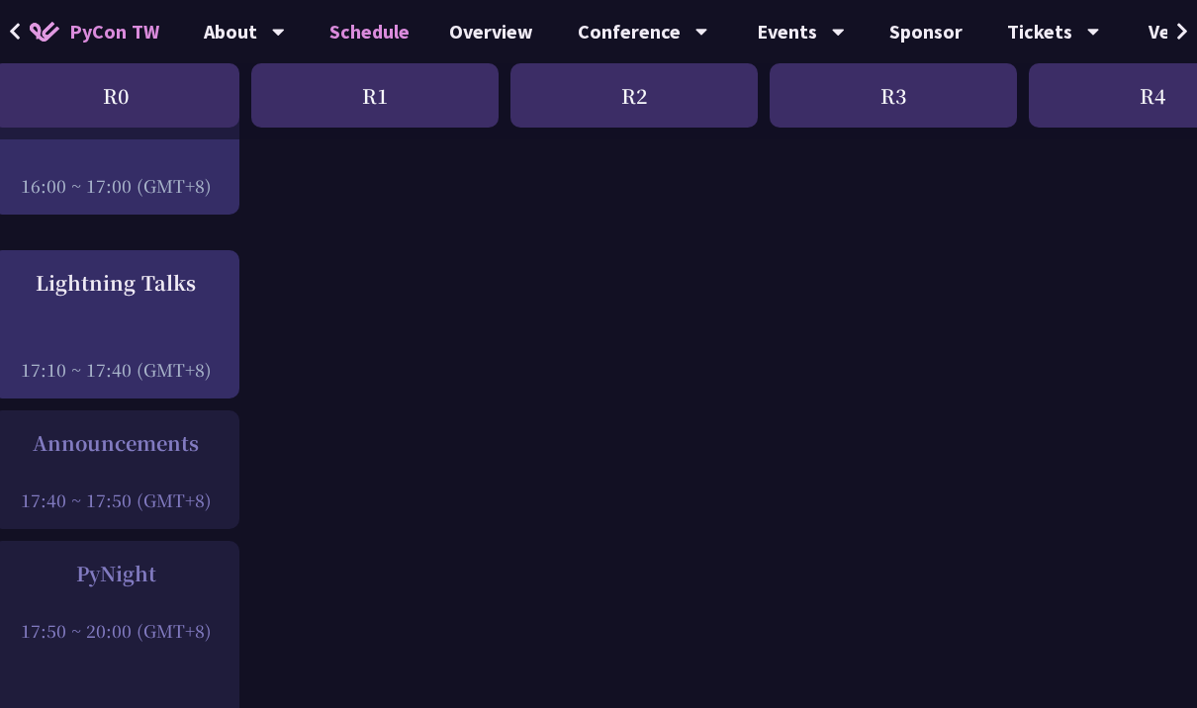
scroll to position [2638, 28]
